Goal: Task Accomplishment & Management: Use online tool/utility

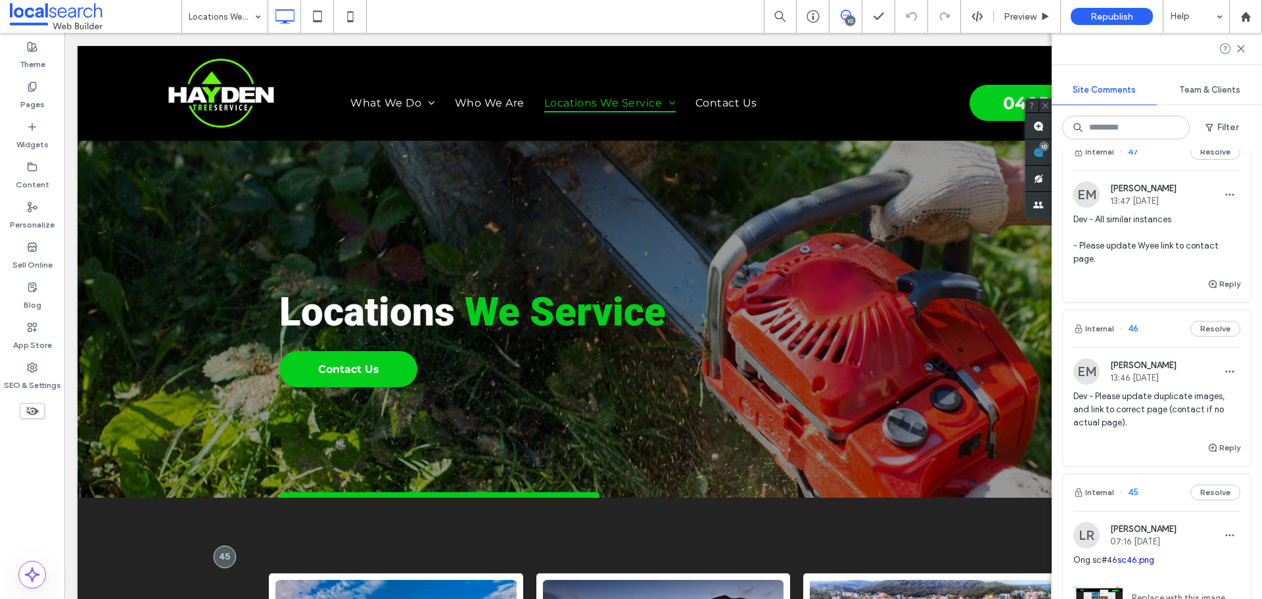
click at [1109, 395] on span "Dev - Please update duplicate images, and link to correct page (contact if no a…" at bounding box center [1156, 409] width 167 height 39
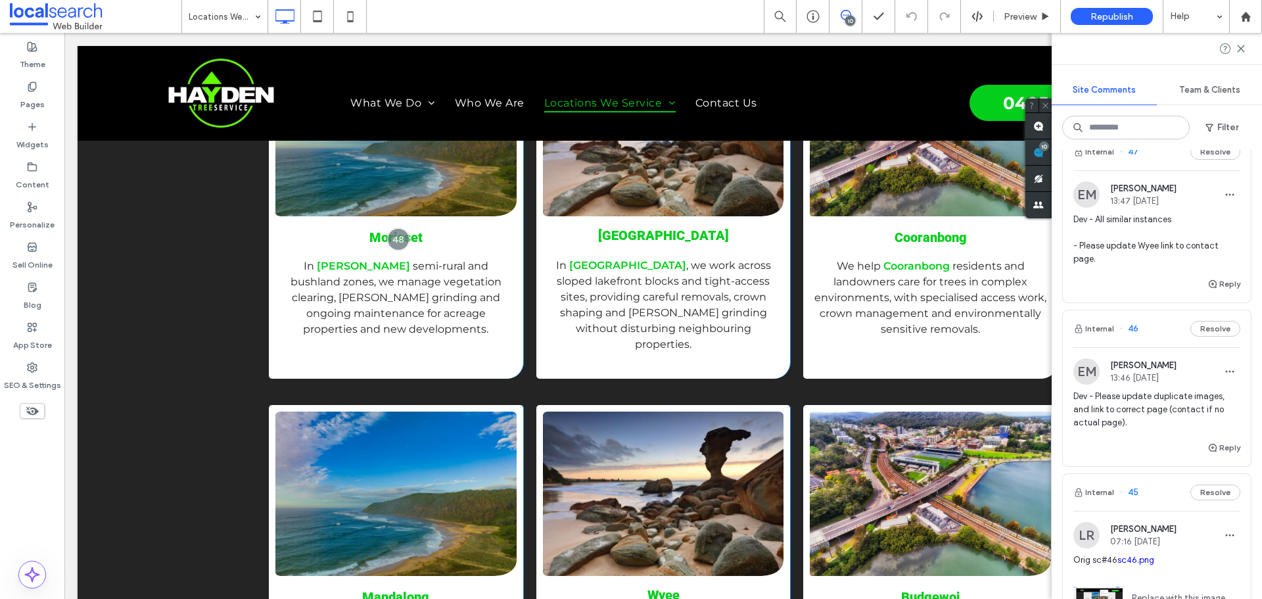
scroll to position [528, 0]
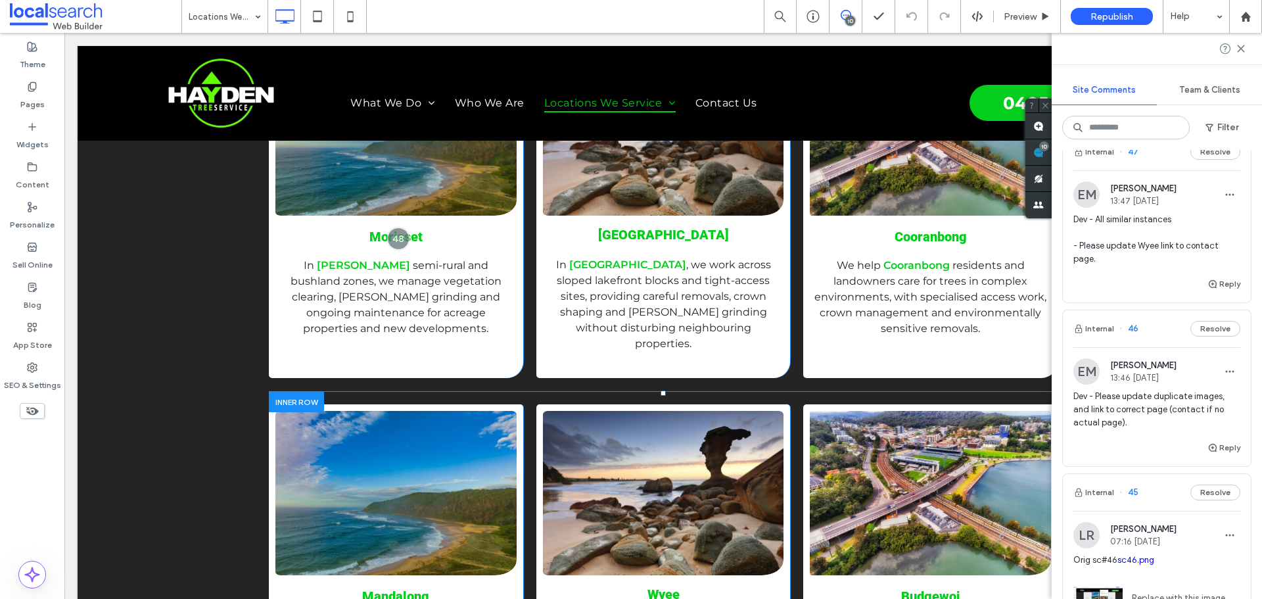
click at [354, 391] on div "Mandalong On the semi-rural blocks of [GEOGRAPHIC_DATA] , we assist with vegeta…" at bounding box center [663, 563] width 789 height 344
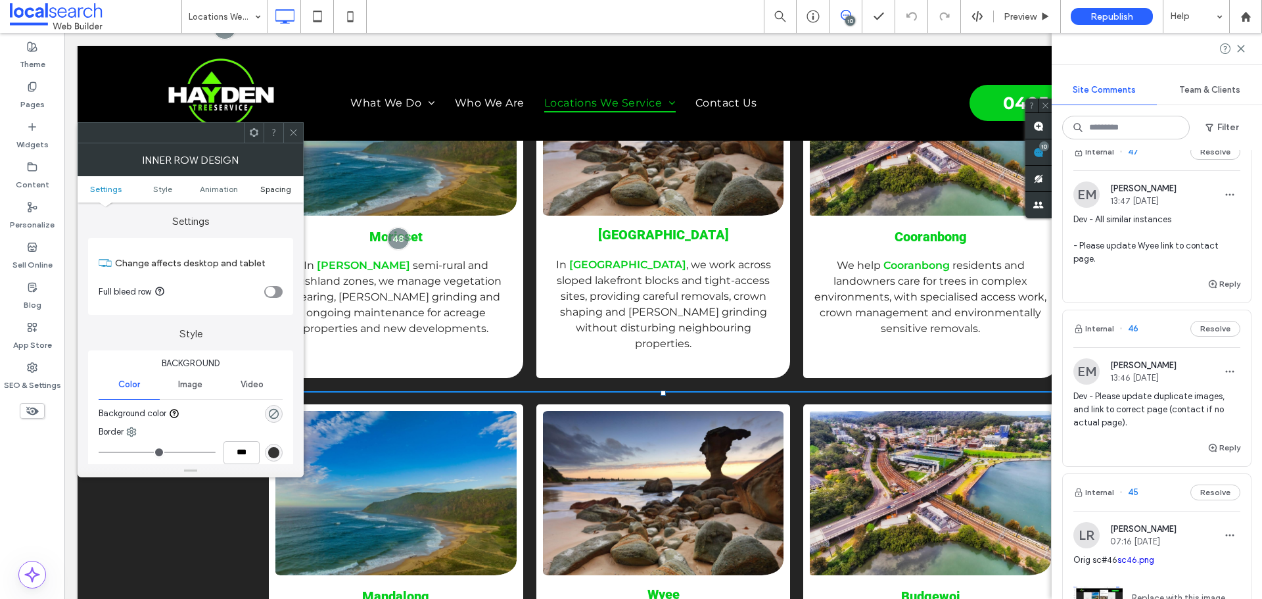
click at [273, 189] on span "Spacing" at bounding box center [275, 189] width 31 height 10
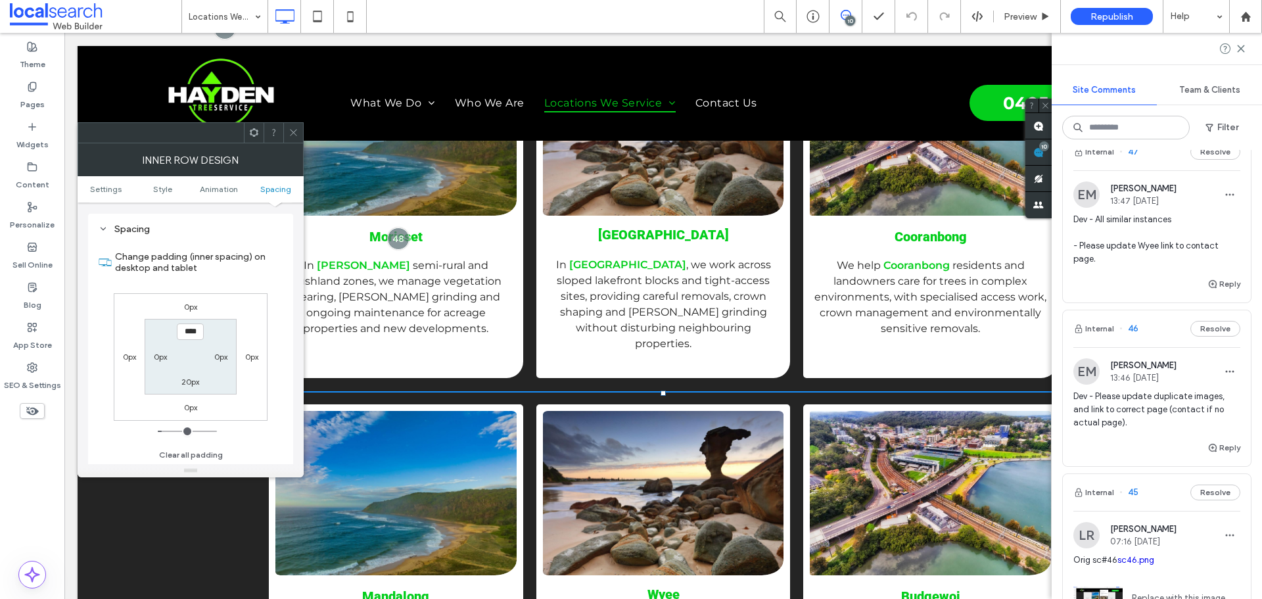
scroll to position [411, 0]
type input "***"
type input "*"
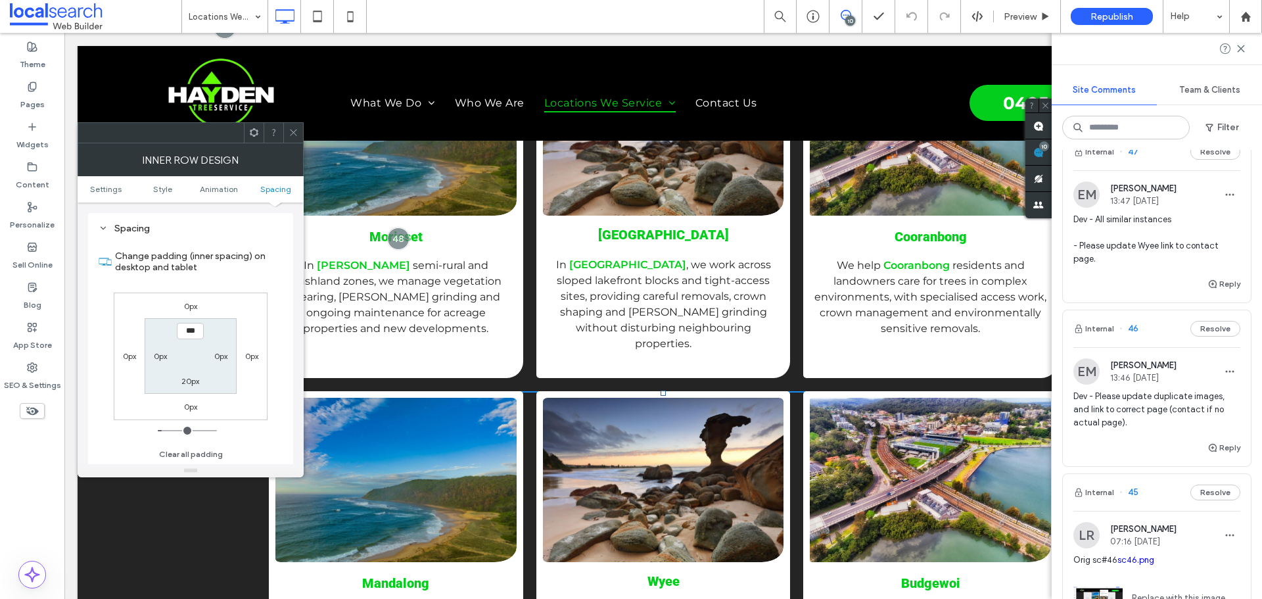
click at [208, 332] on section "*** 0px 20px 0px" at bounding box center [190, 356] width 91 height 76
click at [291, 127] on span at bounding box center [293, 133] width 10 height 20
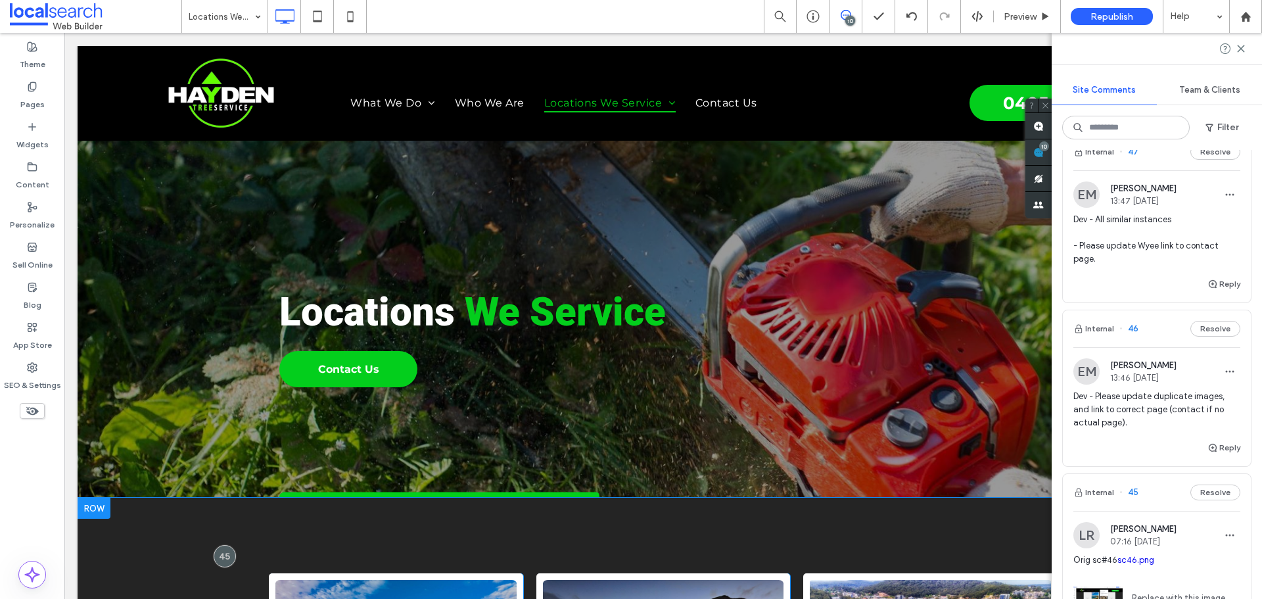
scroll to position [460, 0]
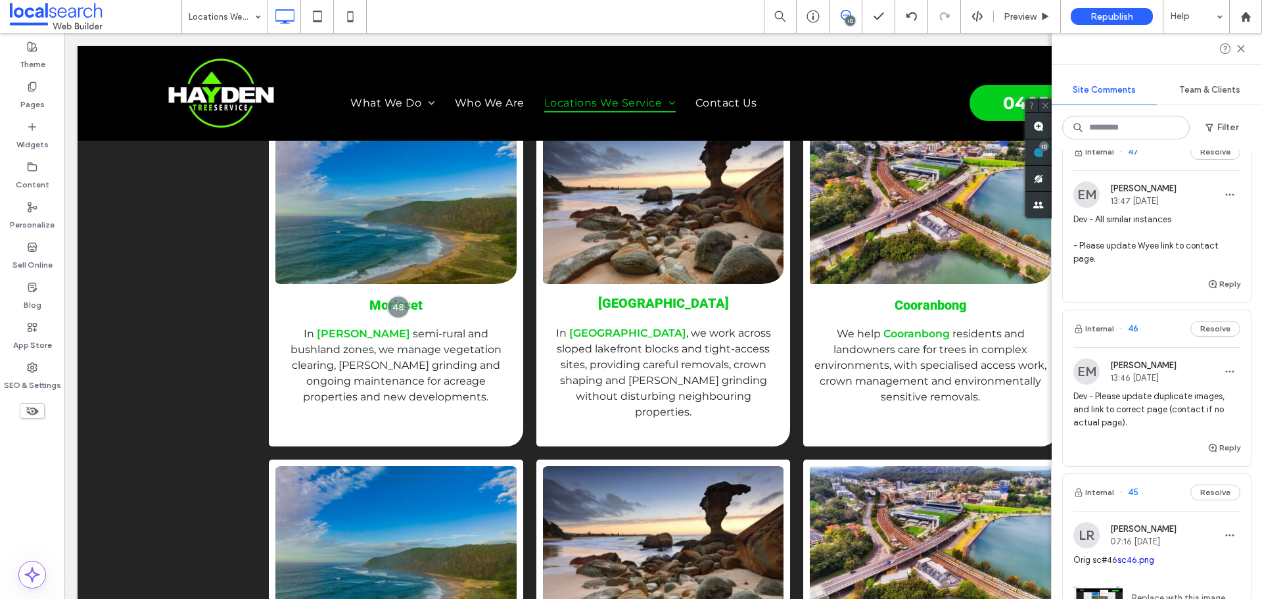
click at [1128, 400] on span "Dev - Please update duplicate images, and link to correct page (contact if no a…" at bounding box center [1156, 409] width 167 height 39
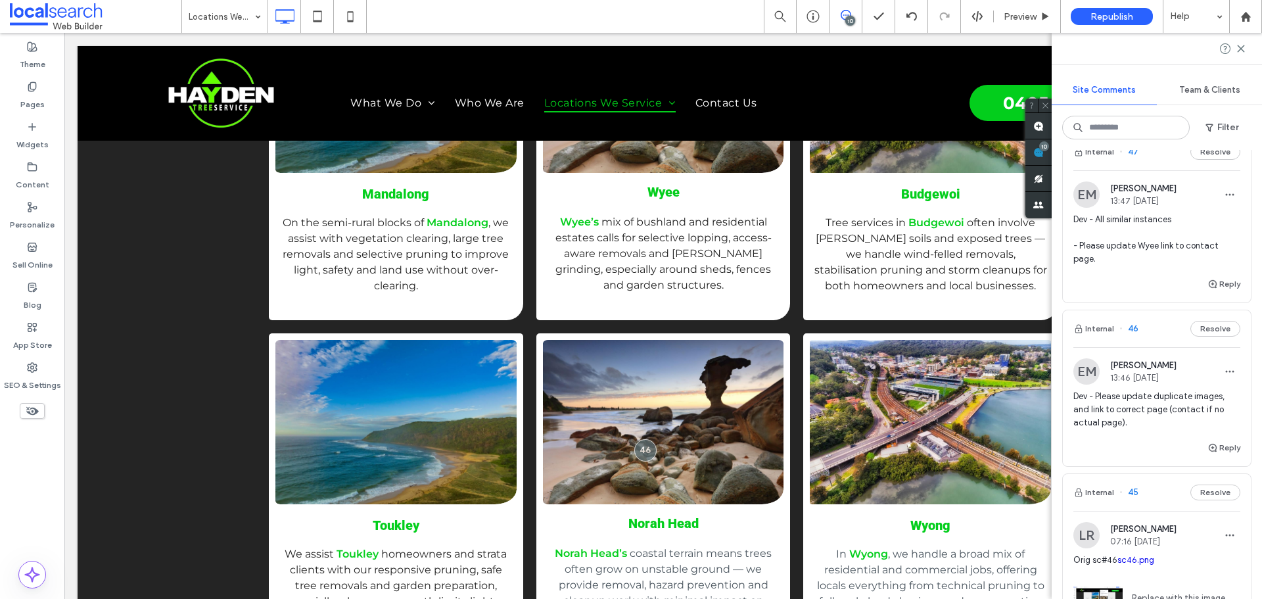
scroll to position [975, 0]
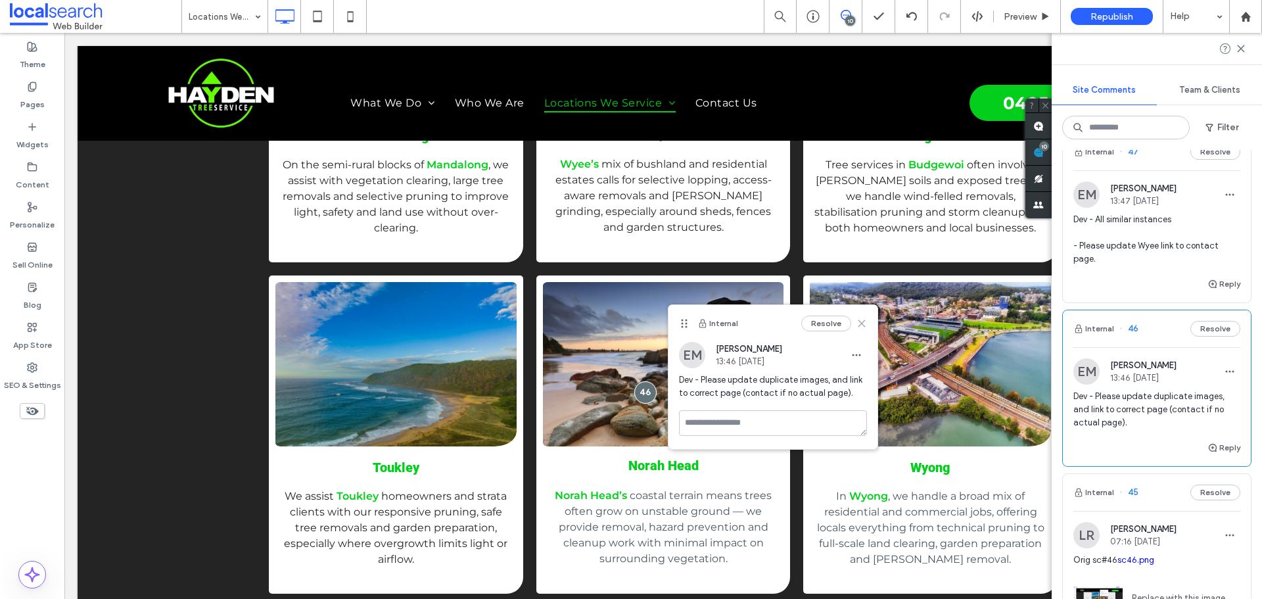
click at [865, 324] on icon at bounding box center [861, 323] width 11 height 11
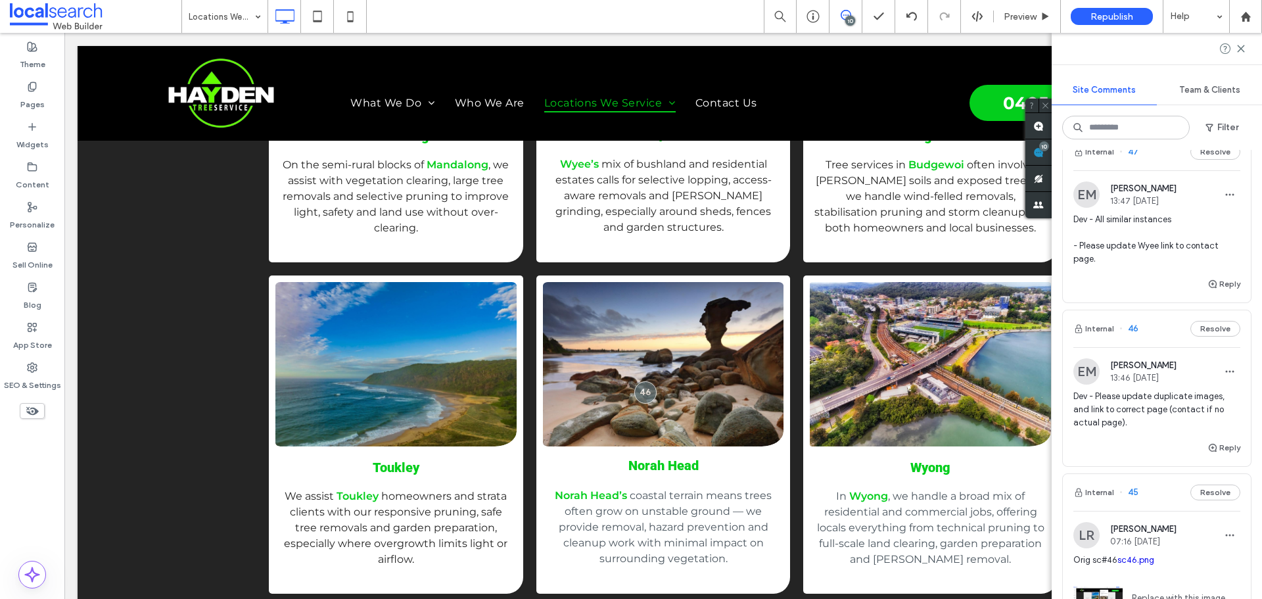
click at [1153, 386] on div "EM [PERSON_NAME] 13:46 [DATE] Dev - Please update duplicate images, and link to…" at bounding box center [1156, 398] width 167 height 81
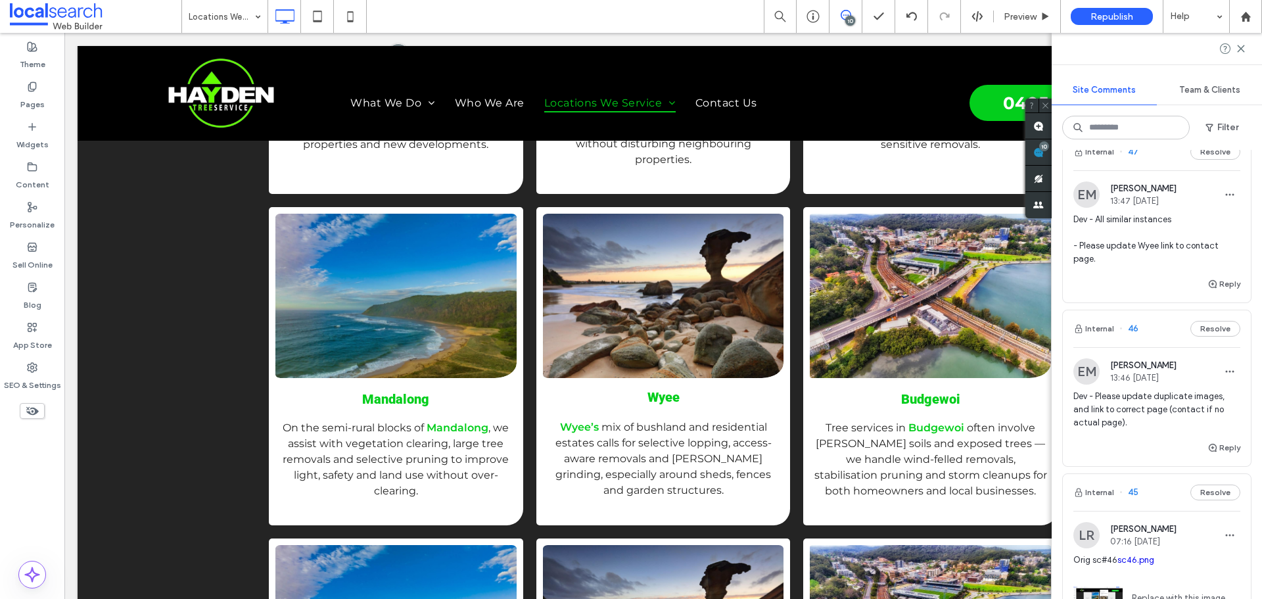
click at [1139, 398] on span "Dev - Please update duplicate images, and link to correct page (contact if no a…" at bounding box center [1156, 409] width 167 height 39
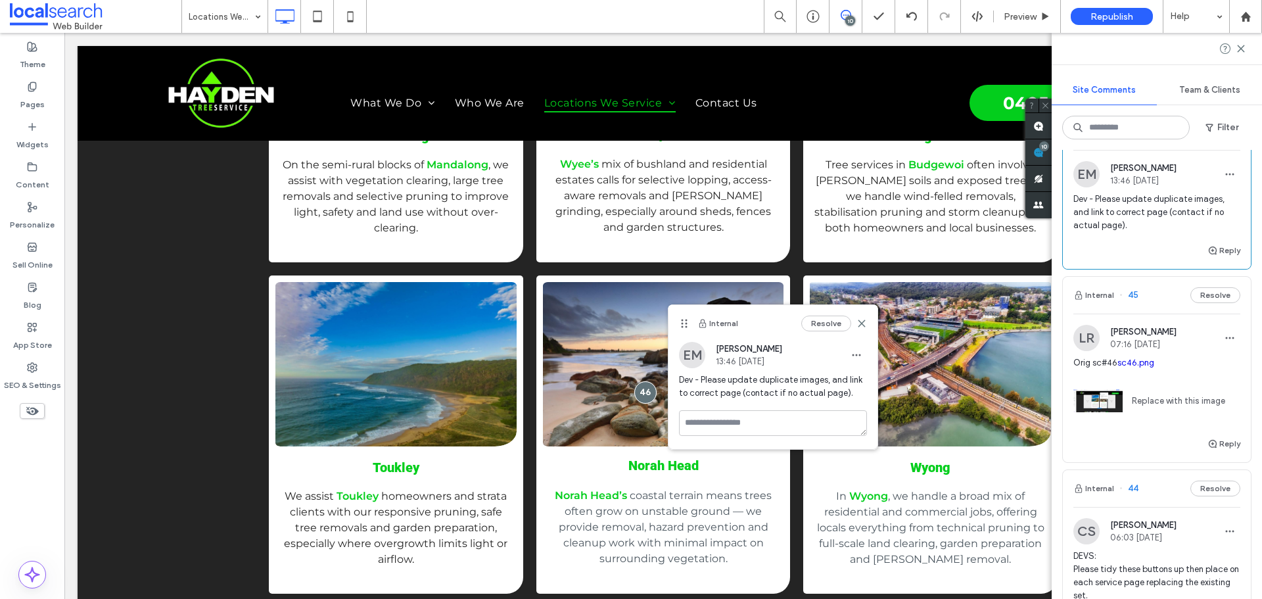
scroll to position [460, 0]
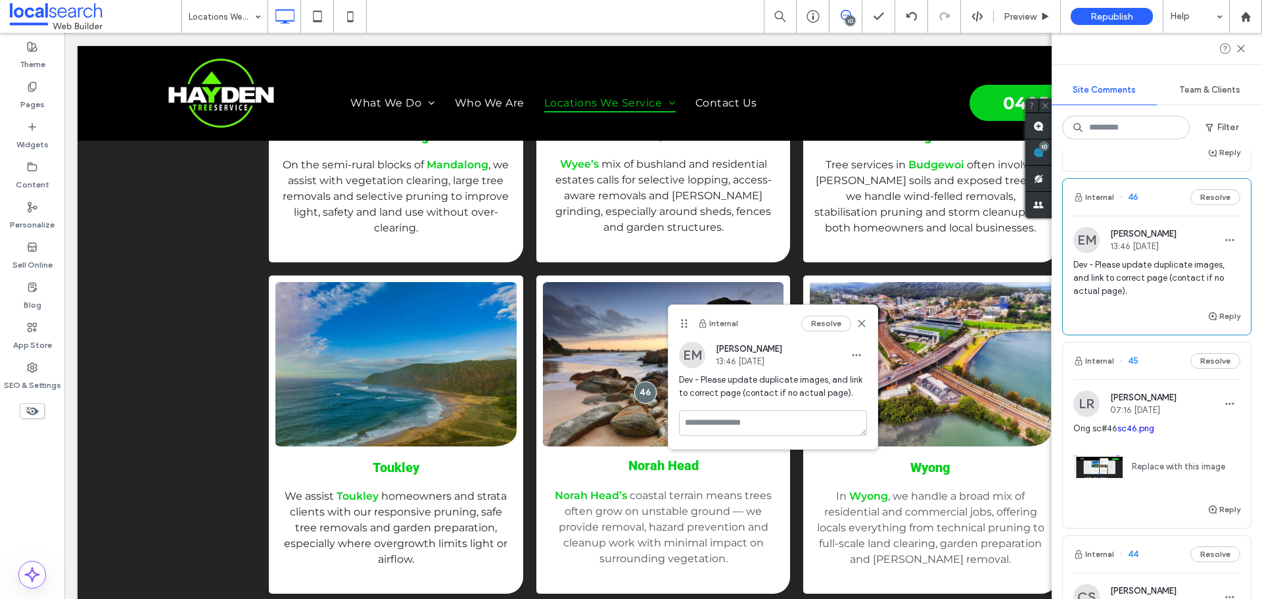
click at [1110, 275] on span "Dev - Please update duplicate images, and link to correct page (contact if no a…" at bounding box center [1156, 277] width 167 height 39
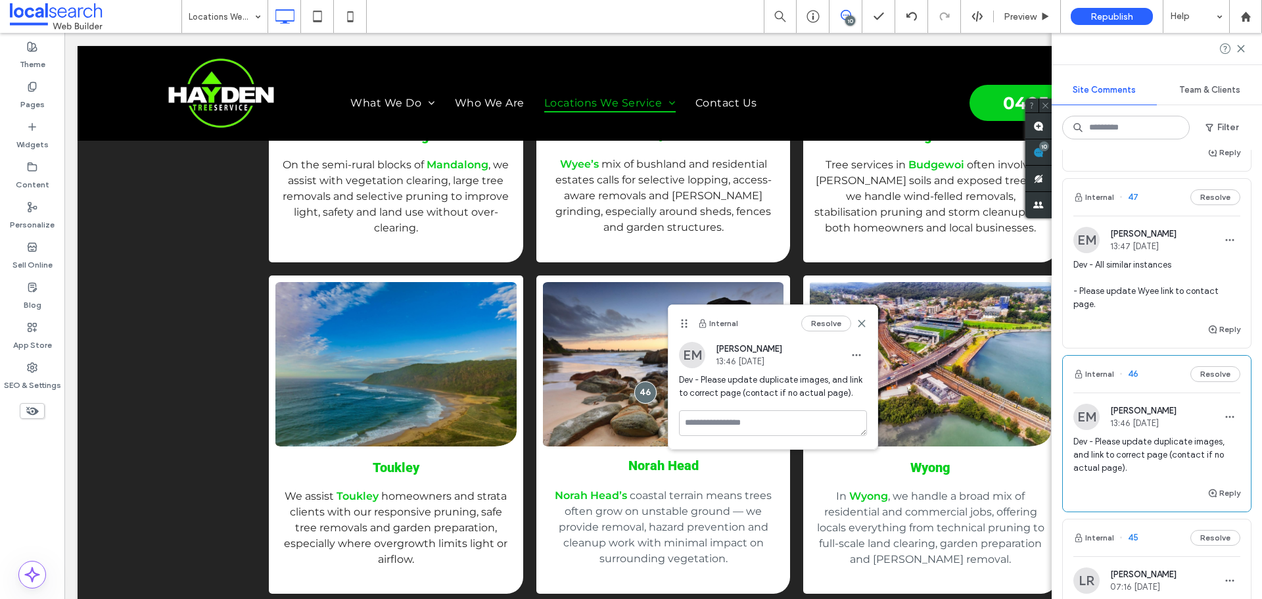
scroll to position [263, 0]
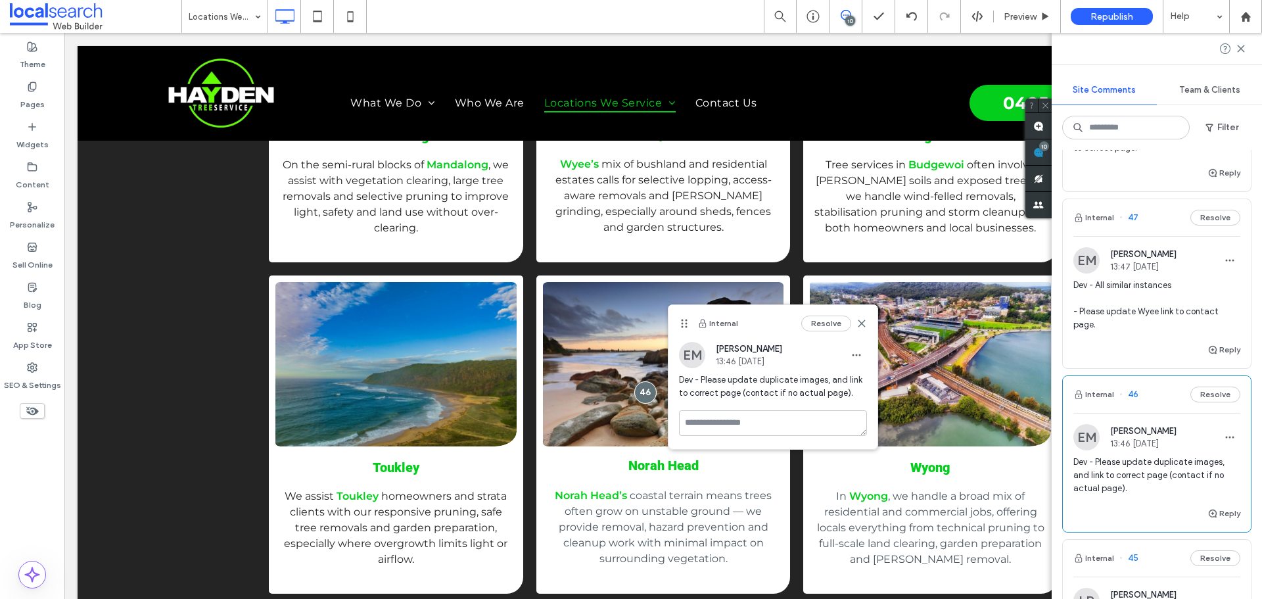
click at [1146, 311] on span "Dev - All similar instances - Please update Wyee link to contact page." at bounding box center [1156, 305] width 167 height 53
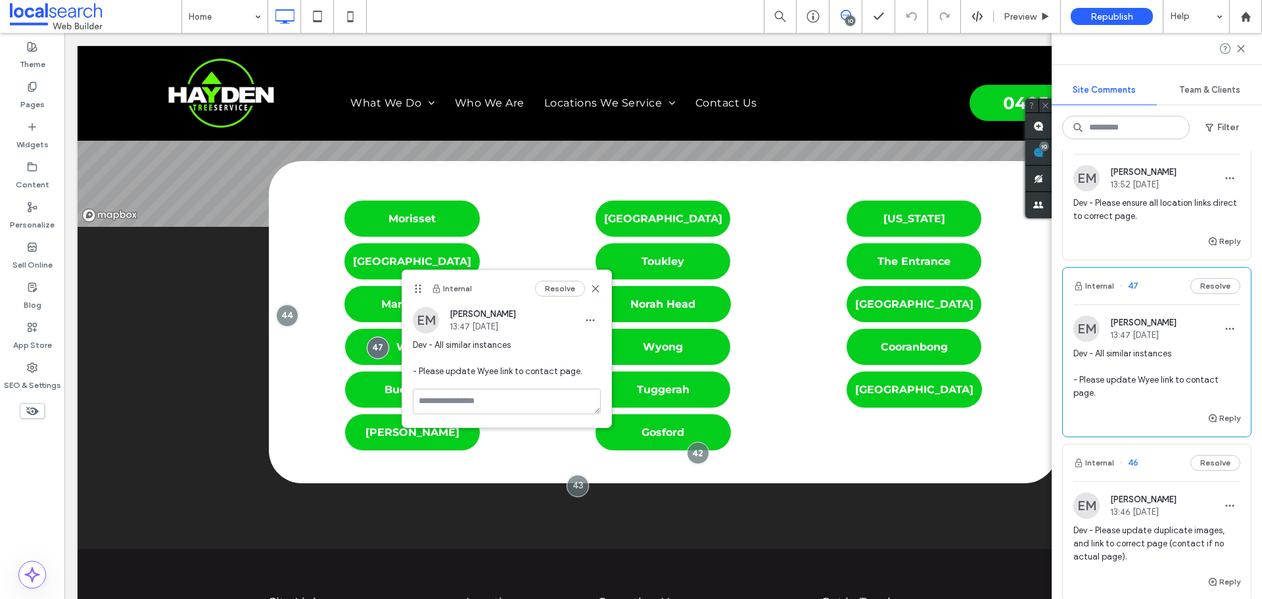
scroll to position [131, 0]
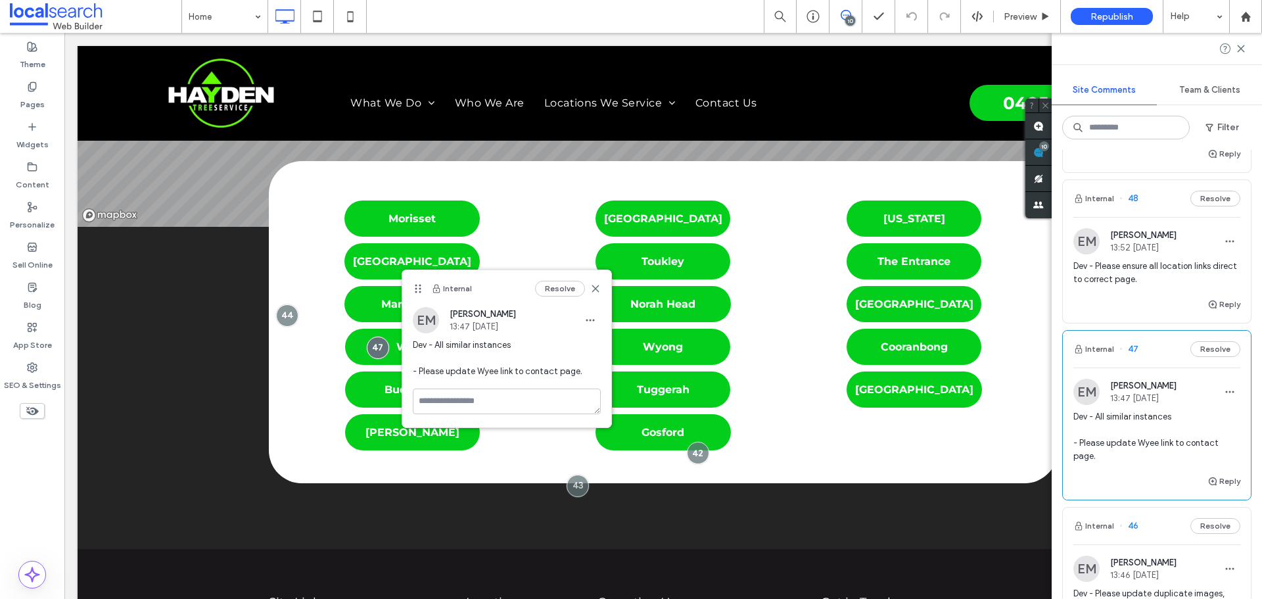
click at [1124, 257] on div "EM [PERSON_NAME] 13:52 [DATE] Dev - Please ensure all location links direct to …" at bounding box center [1156, 262] width 167 height 68
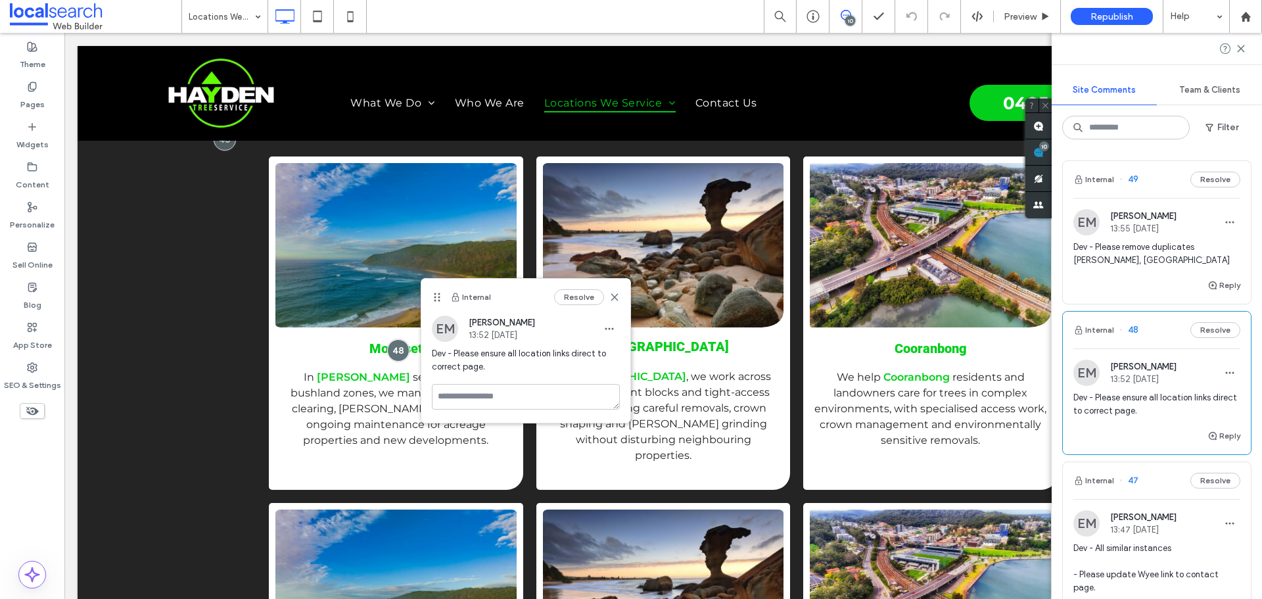
click at [1151, 248] on span "Dev - Please remove duplicates [PERSON_NAME], [GEOGRAPHIC_DATA]" at bounding box center [1156, 253] width 167 height 26
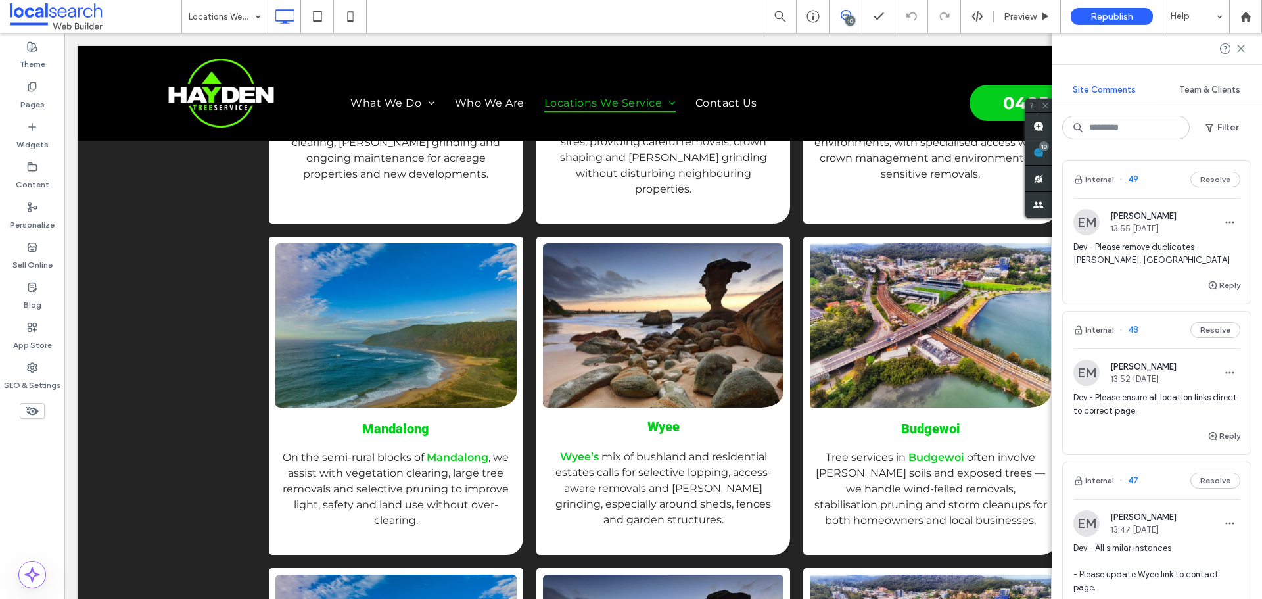
scroll to position [1637, 0]
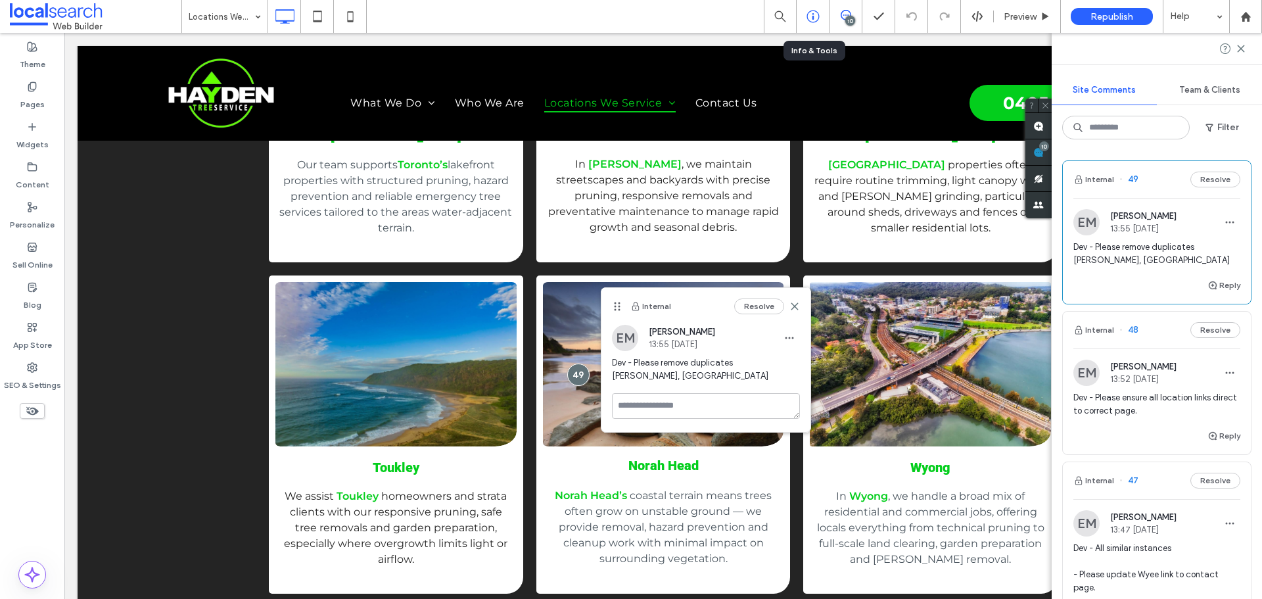
click at [819, 18] on icon at bounding box center [812, 16] width 13 height 13
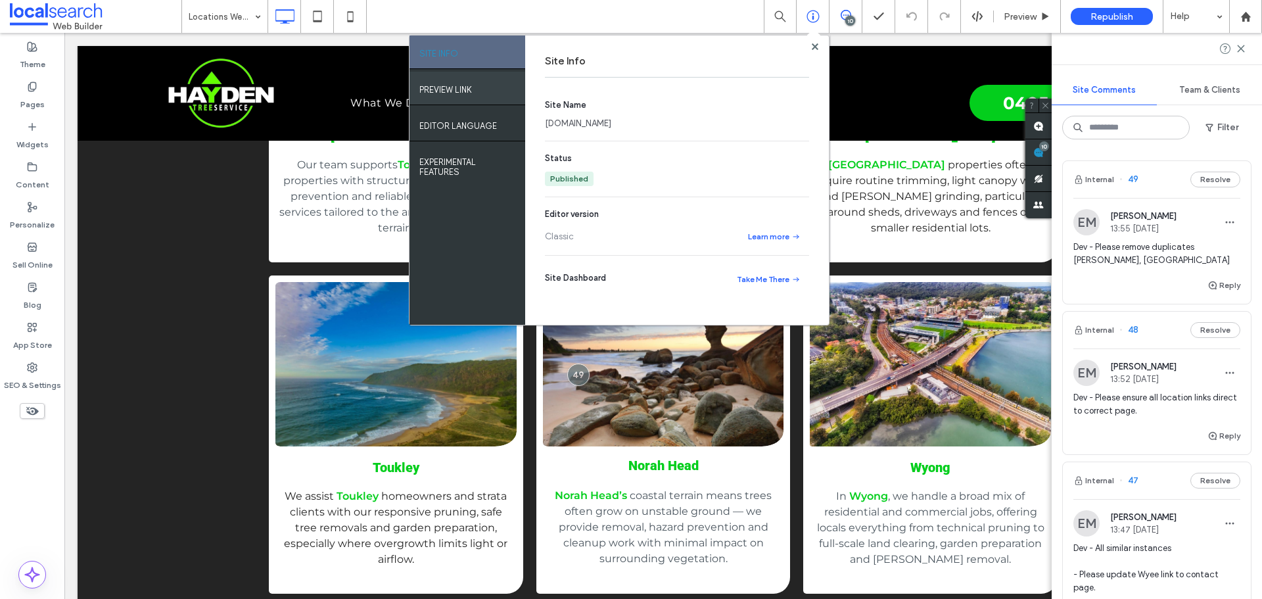
click at [429, 90] on label "PREVIEW LINK" at bounding box center [445, 86] width 53 height 16
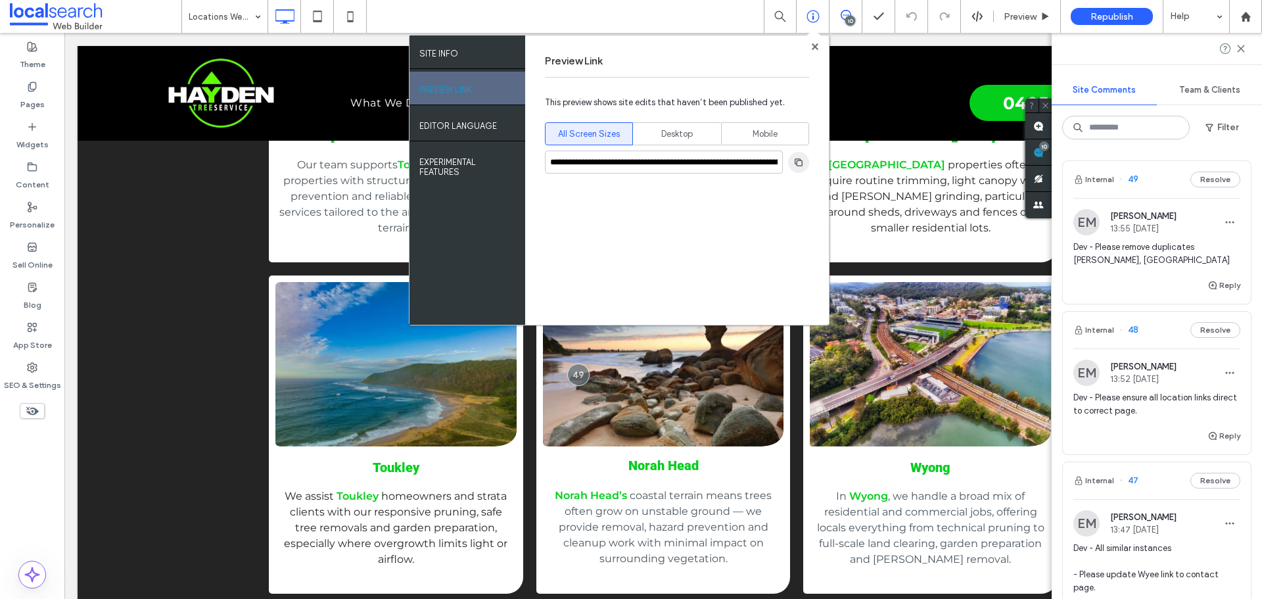
click at [802, 162] on use "button" at bounding box center [798, 162] width 8 height 8
click at [812, 43] on icon at bounding box center [815, 46] width 7 height 7
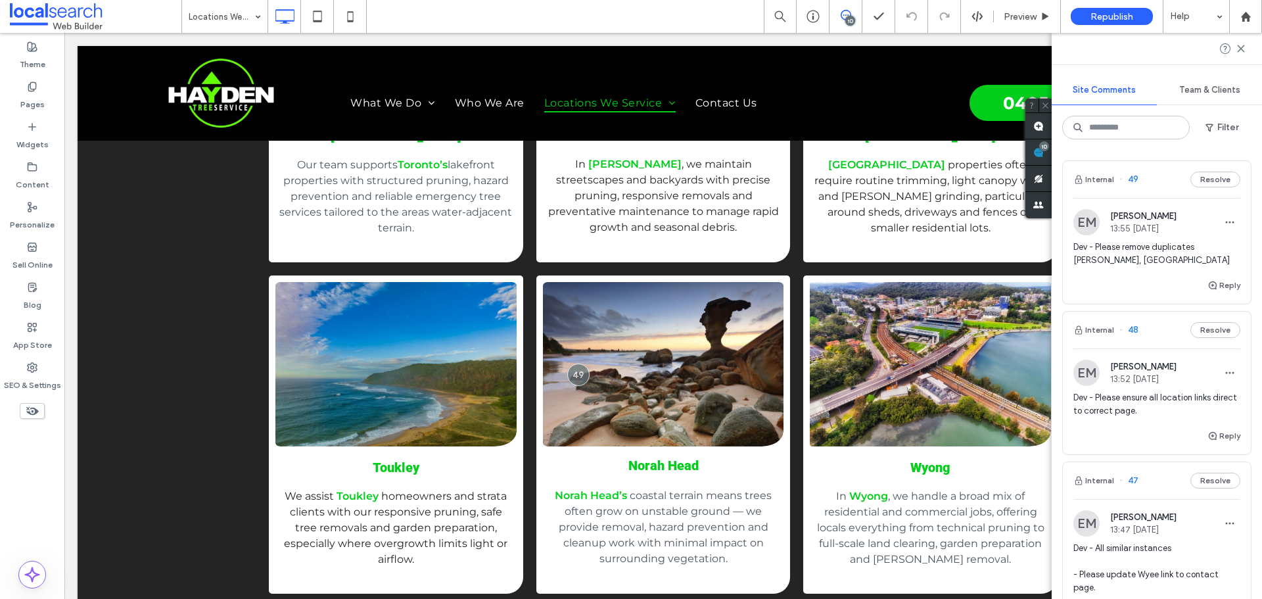
click at [1134, 252] on span "Dev - Please remove duplicates [PERSON_NAME], [GEOGRAPHIC_DATA]" at bounding box center [1156, 253] width 167 height 26
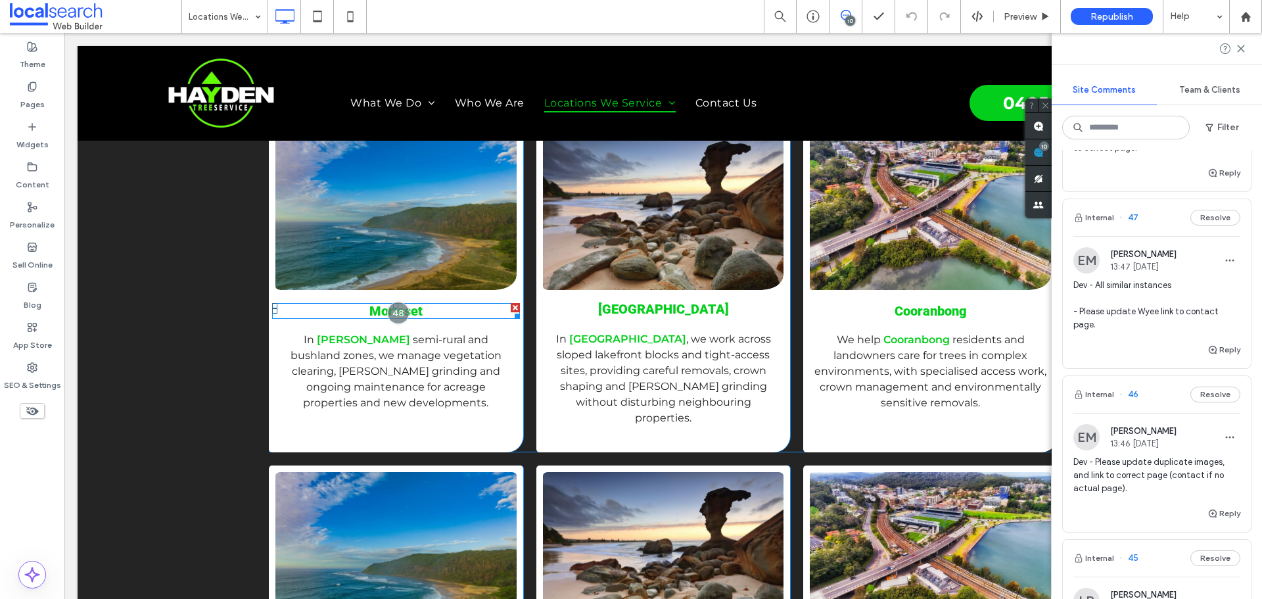
scroll to position [455, 0]
click at [387, 304] on div at bounding box center [398, 312] width 24 height 24
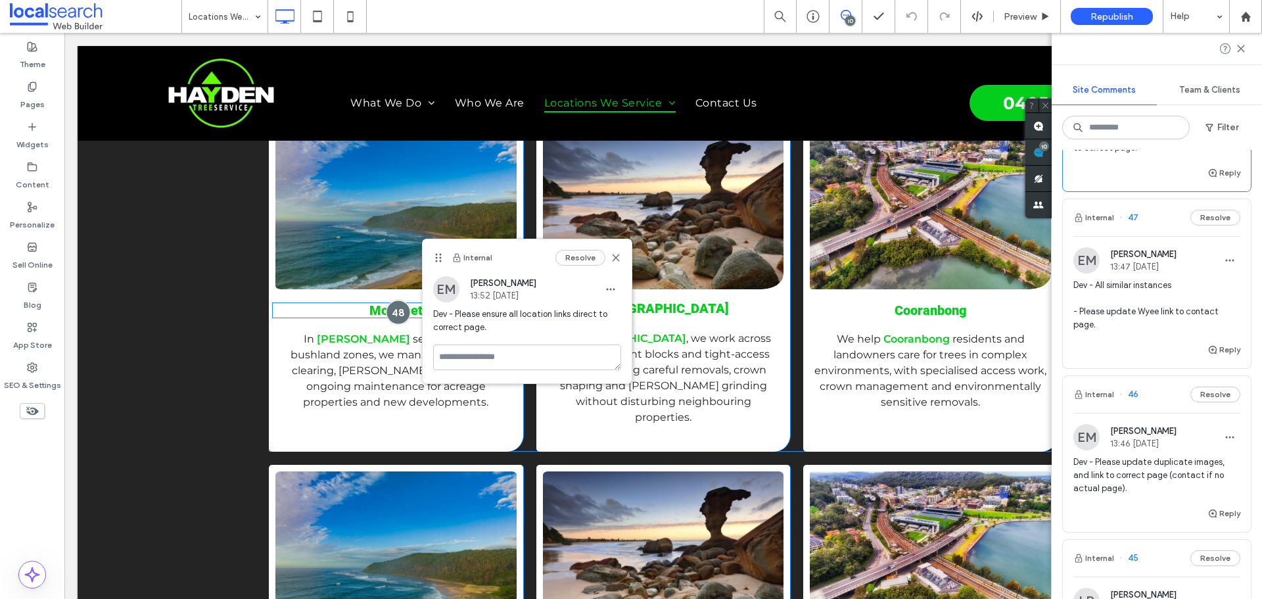
click at [388, 304] on div at bounding box center [398, 312] width 24 height 24
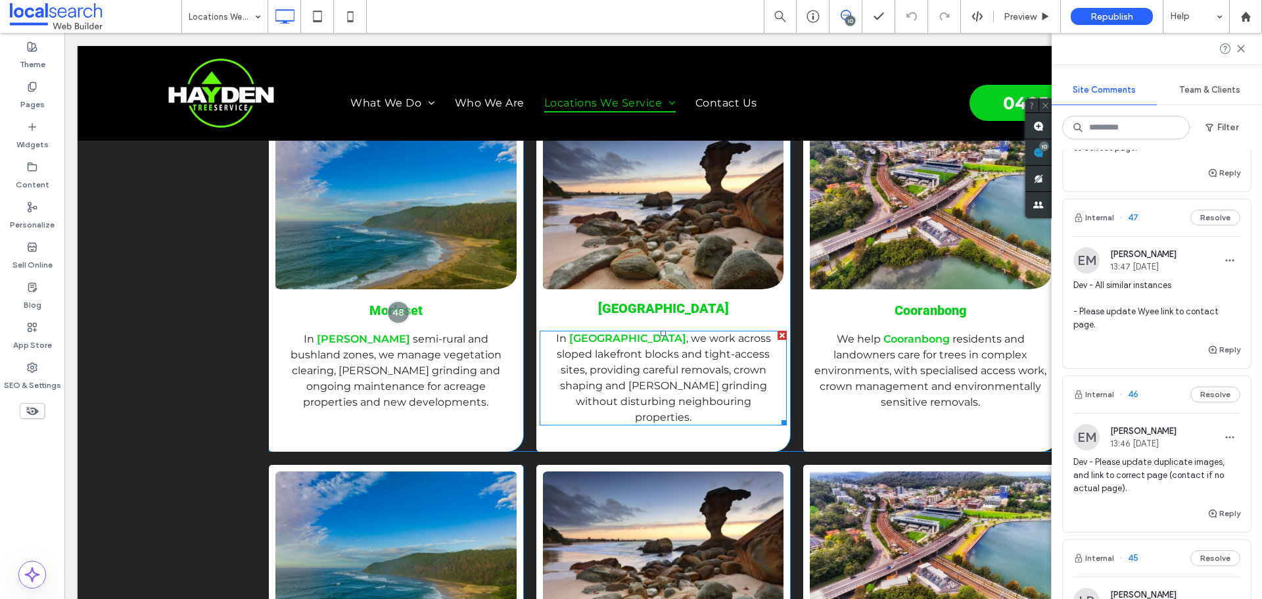
scroll to position [389, 0]
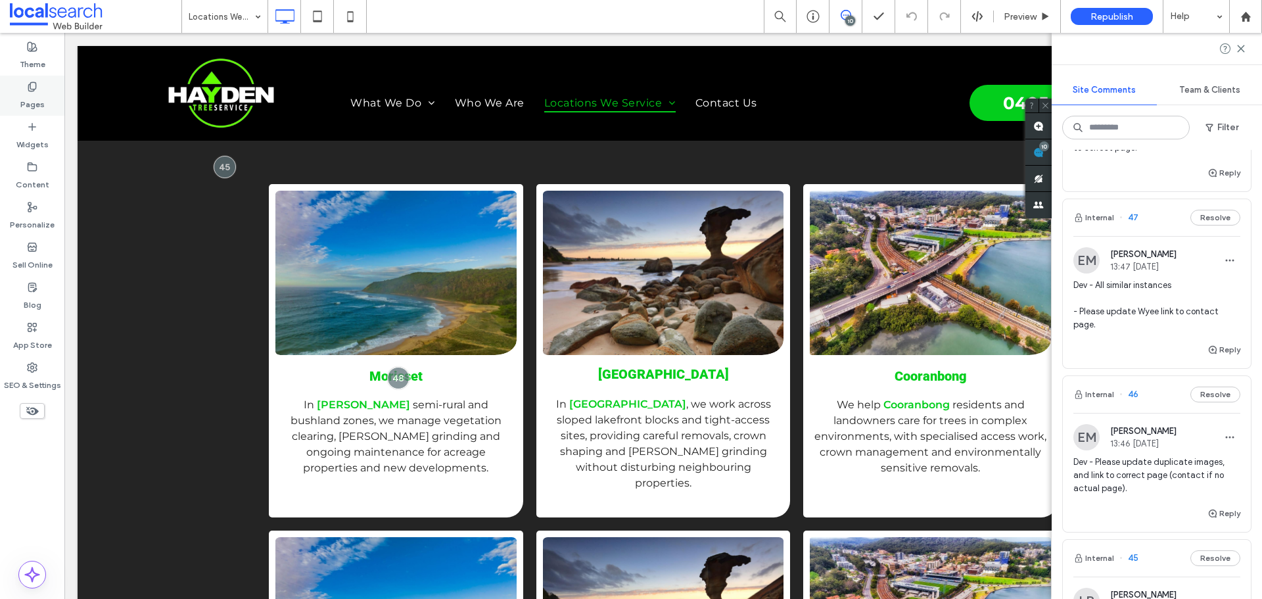
click at [33, 87] on icon at bounding box center [32, 86] width 11 height 11
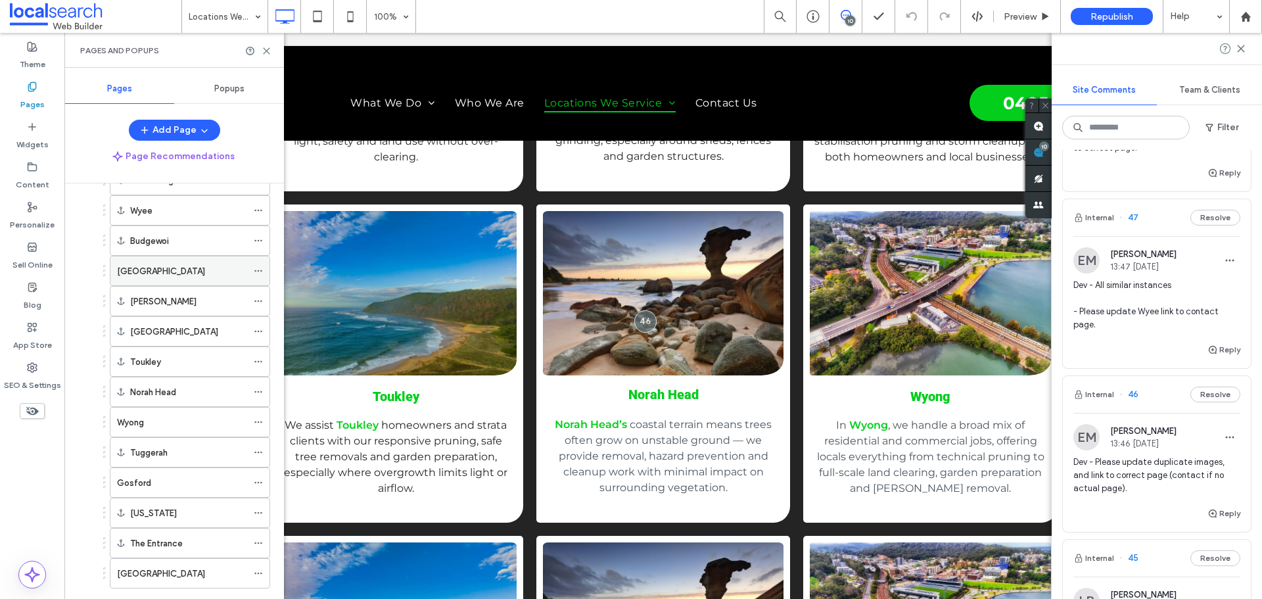
scroll to position [141, 0]
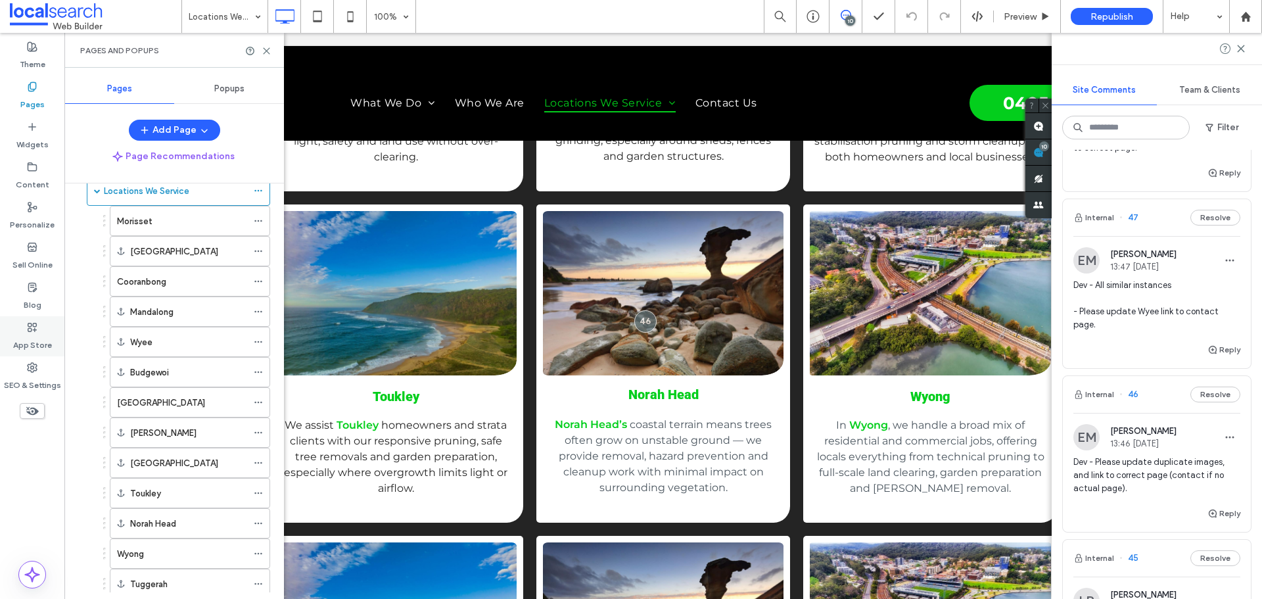
click at [32, 365] on icon at bounding box center [32, 367] width 11 height 11
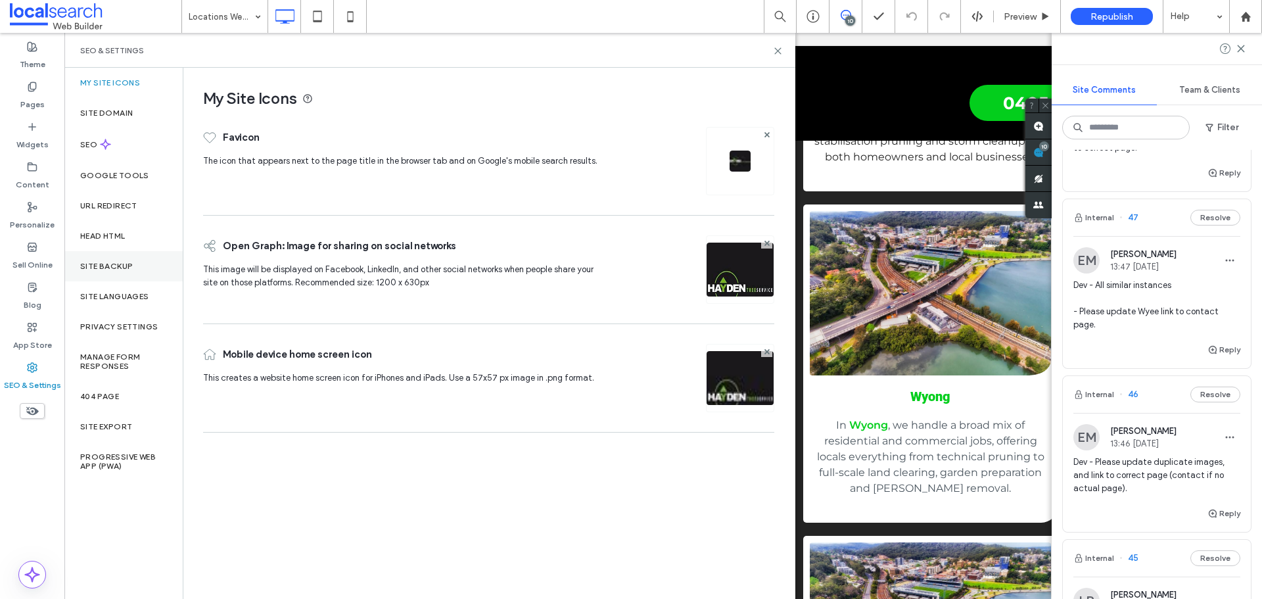
click at [97, 268] on label "Site Backup" at bounding box center [106, 266] width 53 height 9
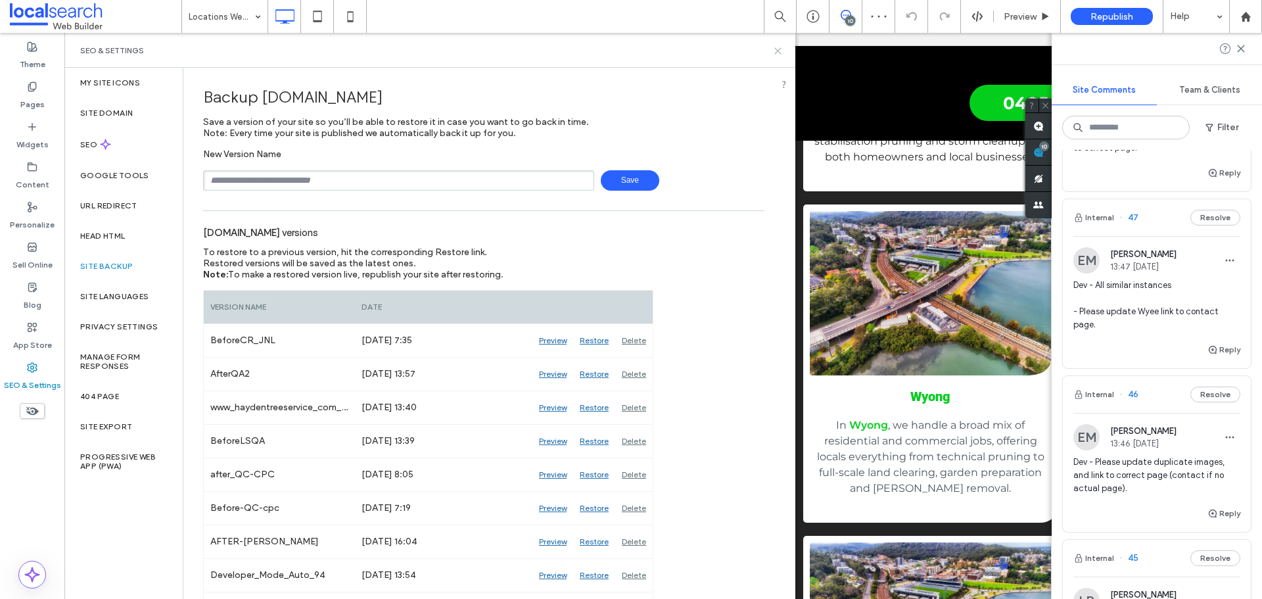
click at [775, 51] on icon at bounding box center [778, 51] width 10 height 10
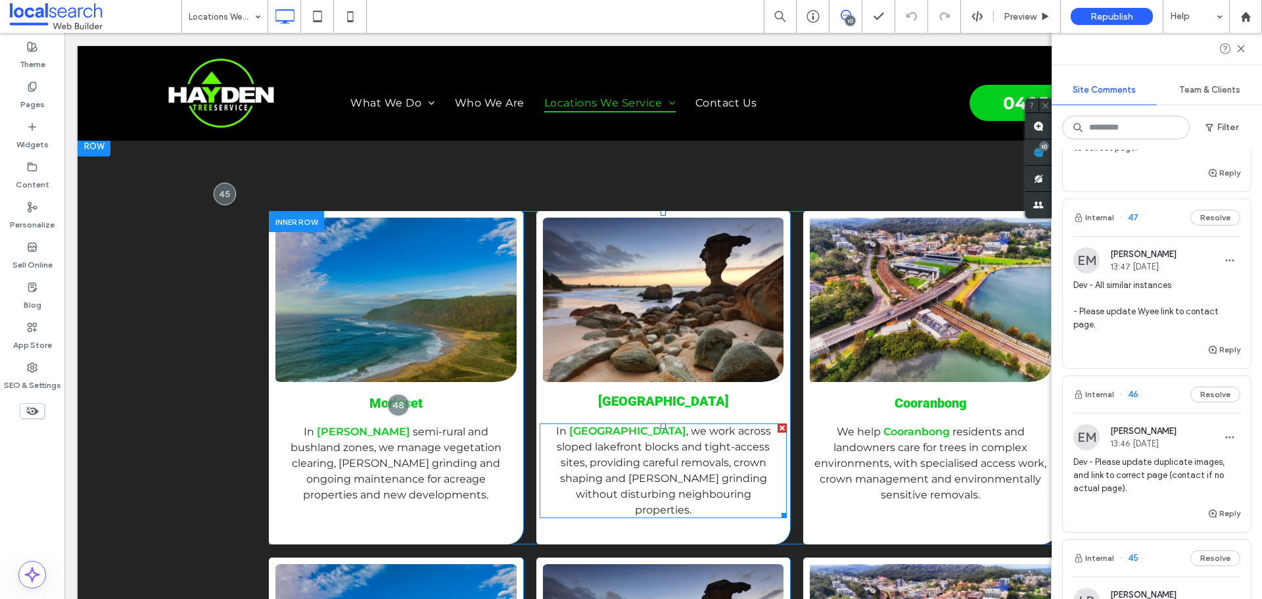
scroll to position [258, 0]
